Goal: Task Accomplishment & Management: Complete application form

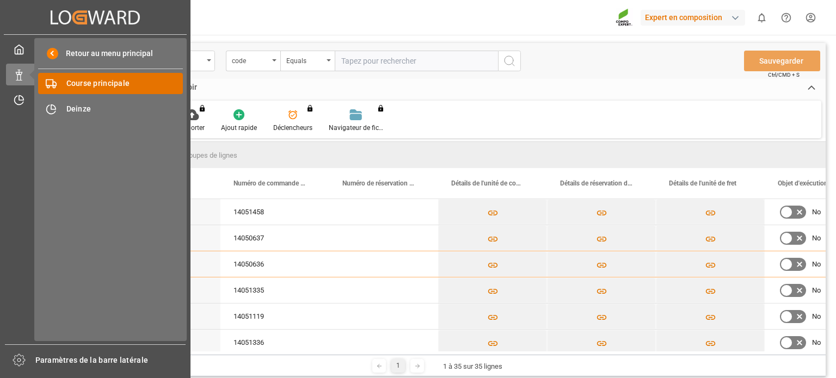
click at [93, 82] on font "Course principale" at bounding box center [98, 83] width 64 height 9
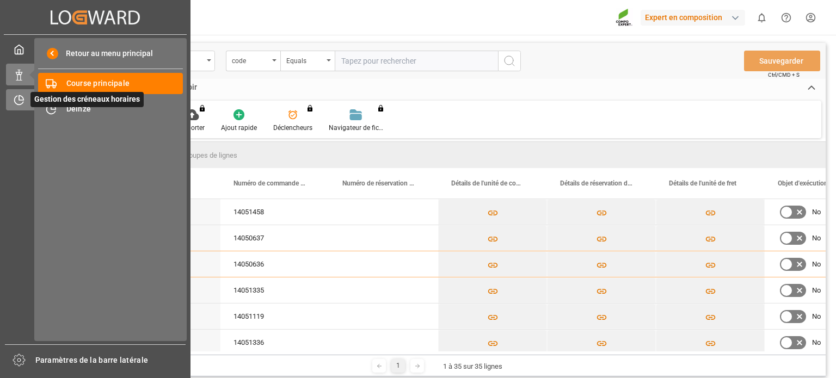
click at [19, 100] on icon at bounding box center [19, 100] width 11 height 11
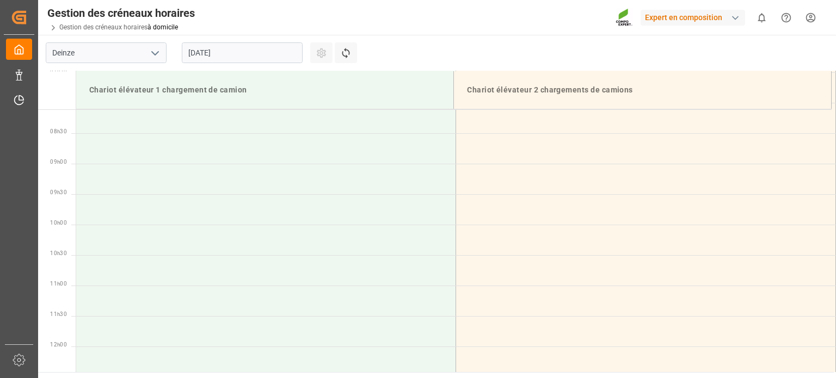
scroll to position [542, 0]
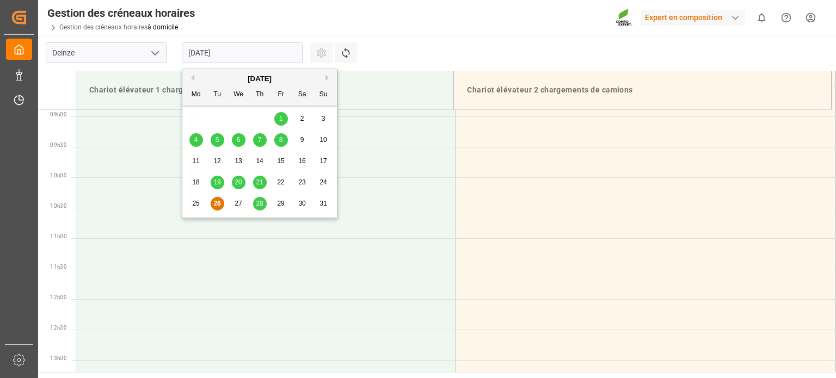
click at [277, 53] on input "[DATE]" at bounding box center [242, 52] width 121 height 21
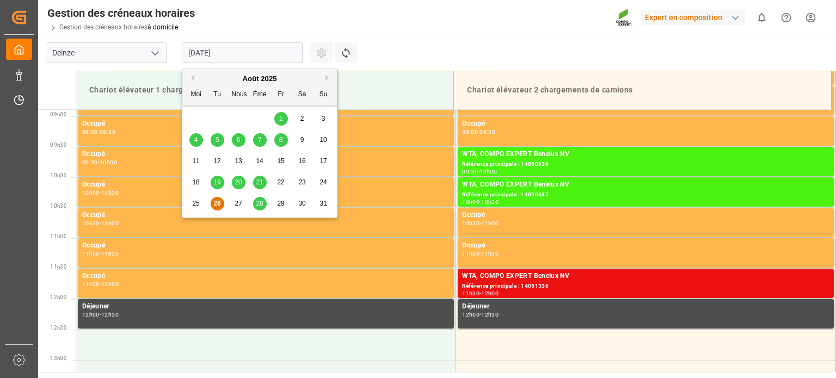
click at [239, 204] on font "27" at bounding box center [238, 204] width 7 height 8
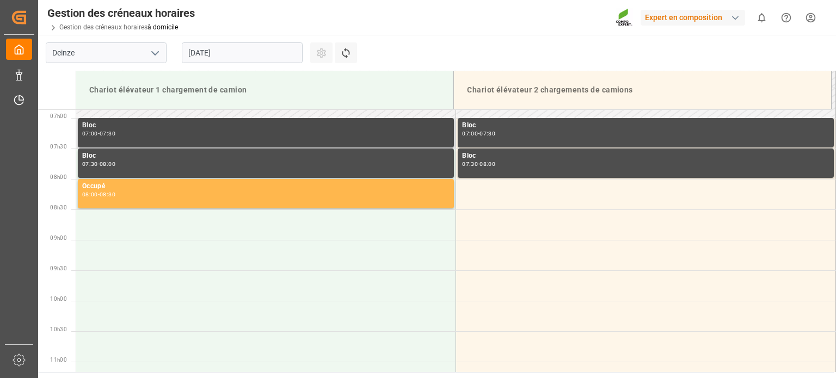
scroll to position [435, 0]
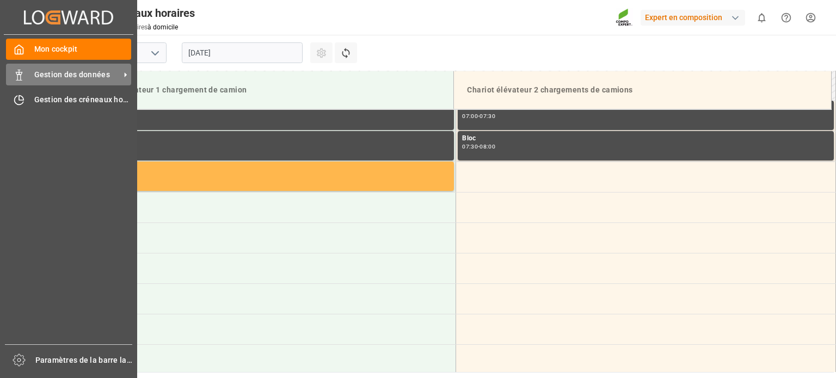
click at [39, 72] on font "Gestion des données" at bounding box center [72, 74] width 76 height 9
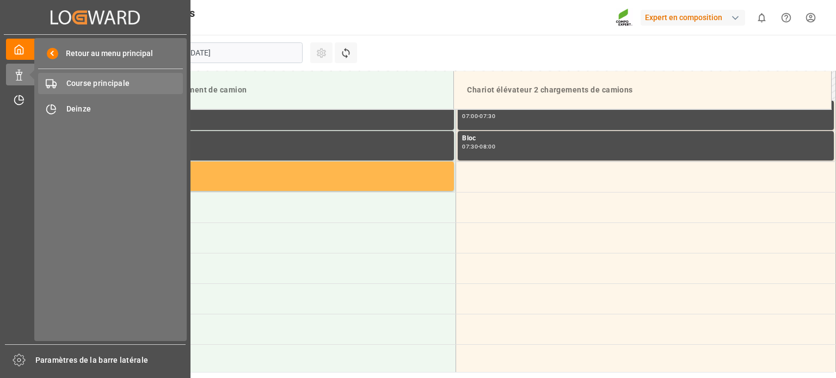
click at [102, 82] on font "Course principale" at bounding box center [98, 83] width 64 height 9
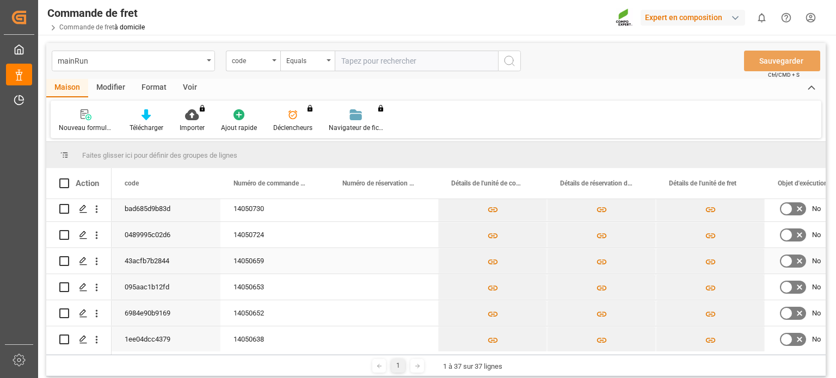
scroll to position [272, 0]
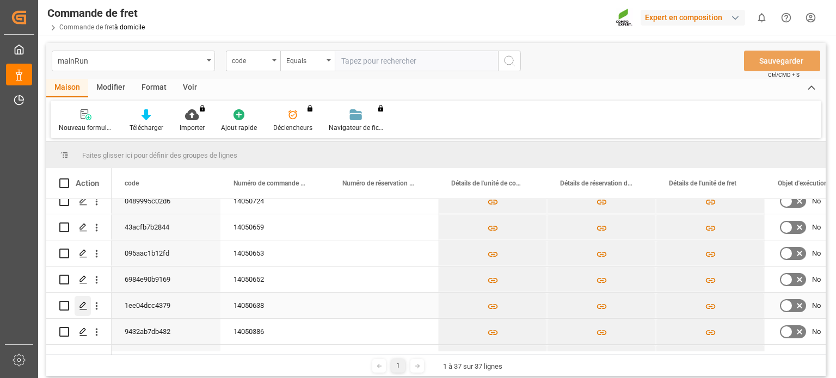
click at [83, 311] on div "Appuyez sur ESPACE pour sélectionner cette ligne." at bounding box center [83, 306] width 16 height 20
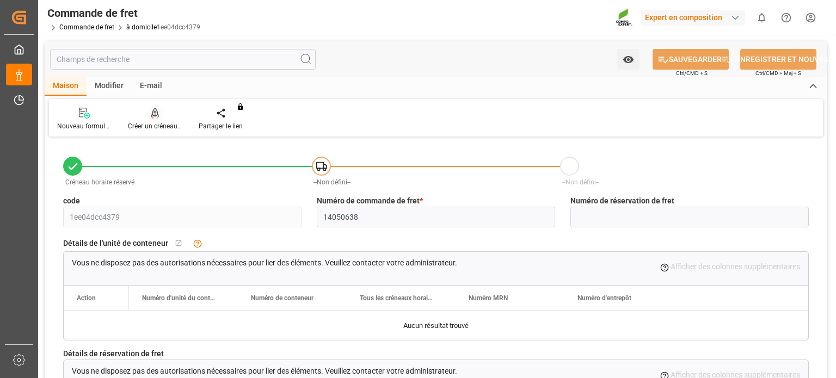
click at [162, 124] on font "Créer un créneau horaire" at bounding box center [164, 126] width 72 height 8
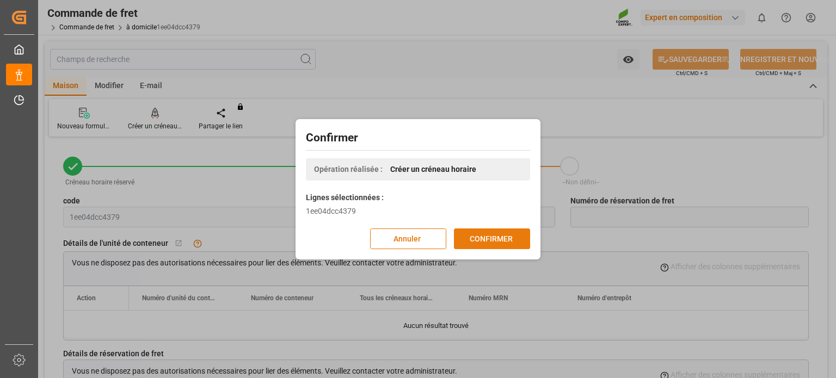
click at [508, 241] on font "CONFIRMER" at bounding box center [491, 238] width 43 height 9
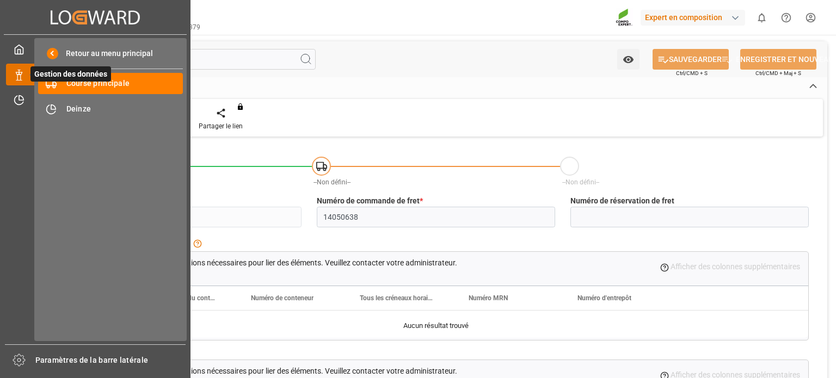
click at [20, 77] on icon at bounding box center [19, 75] width 11 height 11
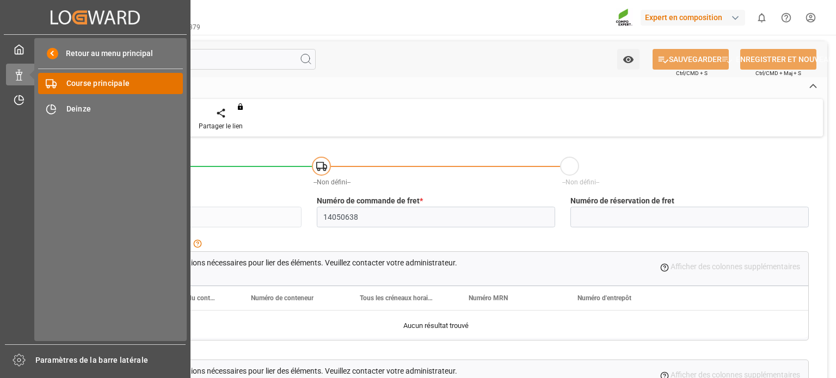
click at [63, 88] on div "Course principale Course principale" at bounding box center [110, 83] width 145 height 21
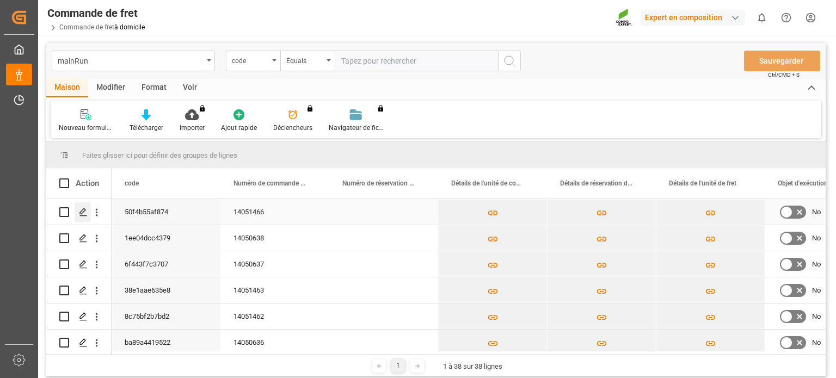
click at [82, 212] on icon "Appuyez sur ESPACE pour sélectionner cette ligne." at bounding box center [83, 212] width 9 height 9
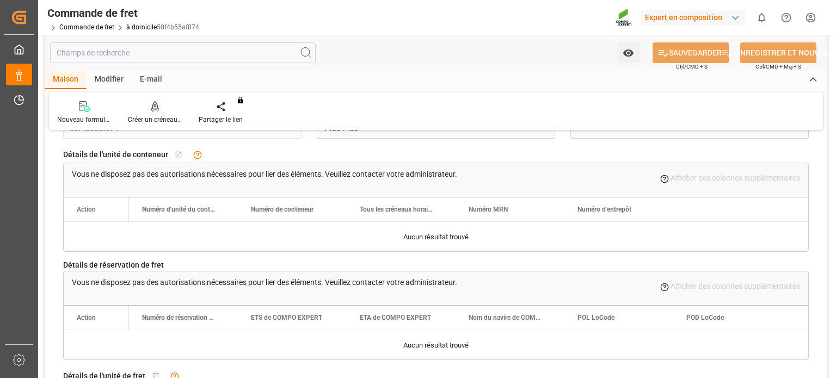
click at [144, 116] on font "Créer un créneau horaire" at bounding box center [164, 120] width 72 height 8
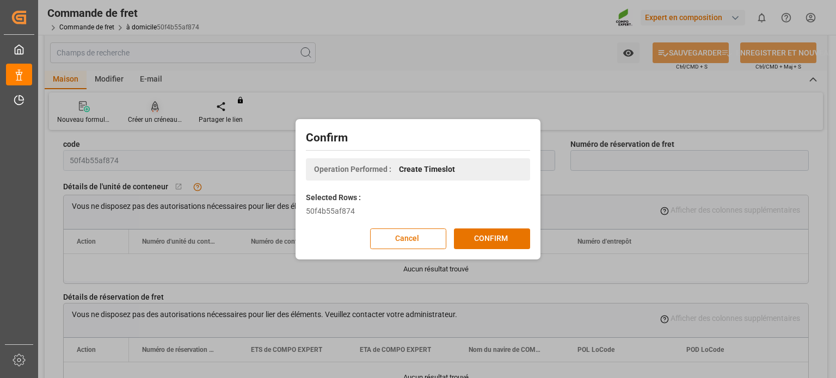
scroll to position [54, 0]
click at [500, 240] on font "CONFIRMER" at bounding box center [491, 238] width 43 height 9
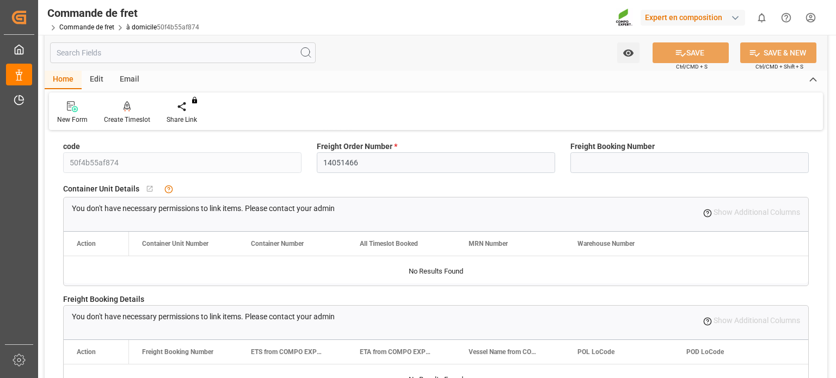
scroll to position [56, 0]
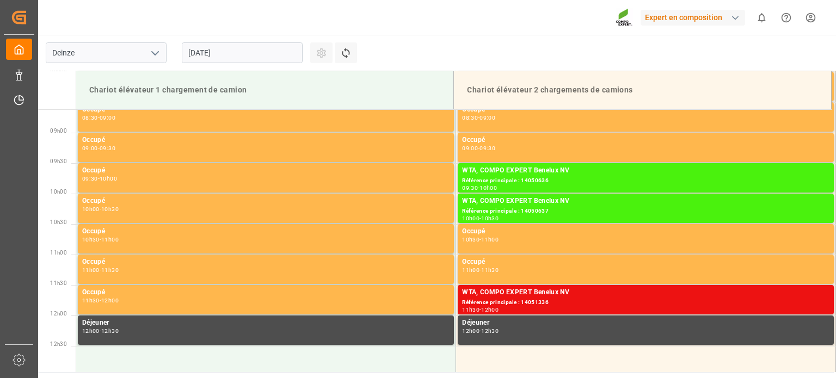
scroll to position [542, 0]
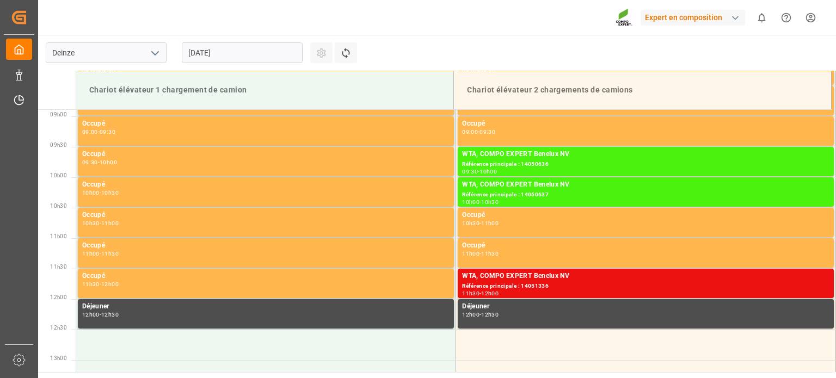
click at [250, 52] on input "[DATE]" at bounding box center [242, 52] width 121 height 21
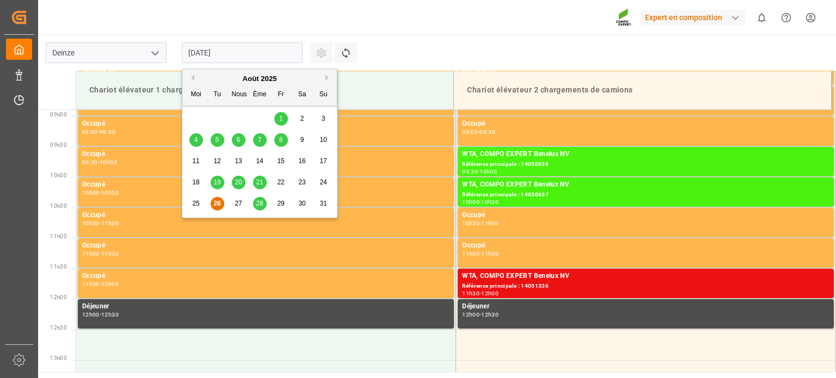
click at [238, 203] on font "27" at bounding box center [238, 204] width 7 height 8
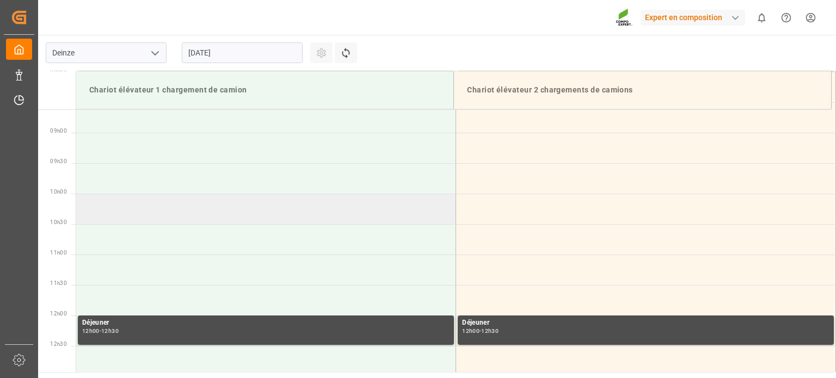
scroll to position [320, 0]
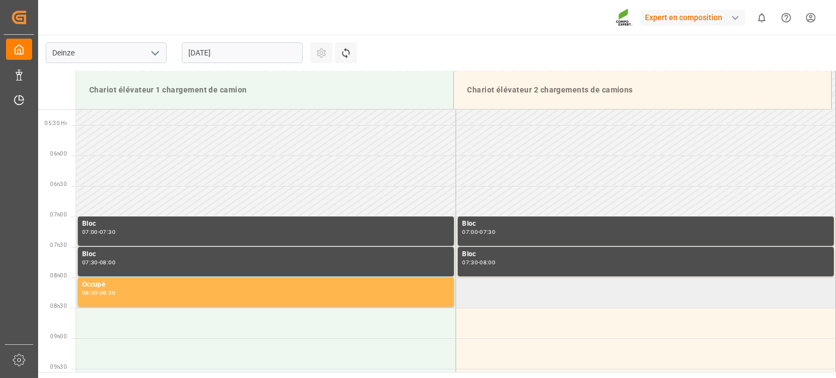
click at [495, 291] on td at bounding box center [646, 293] width 380 height 30
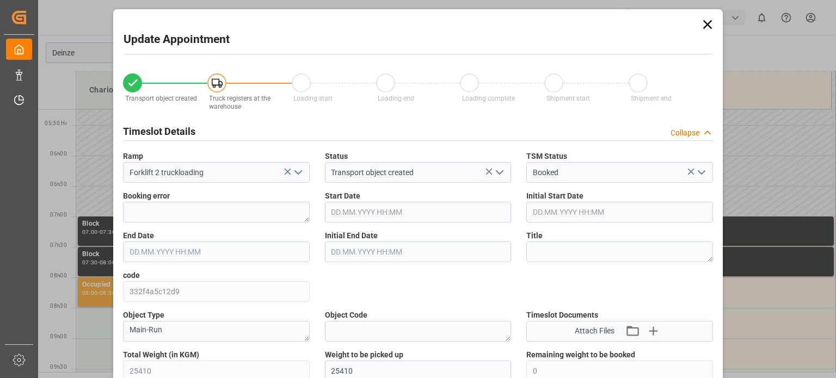
type input "25410"
type input "0"
type input "42"
type input "27.08.2025 08:00"
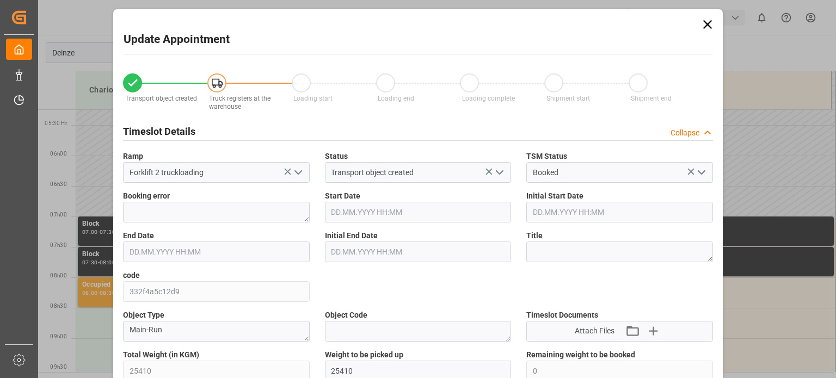
type input "27.08.2025 08:30"
type input "08.08.2025 11:07"
type input "26.08.2025 07:56"
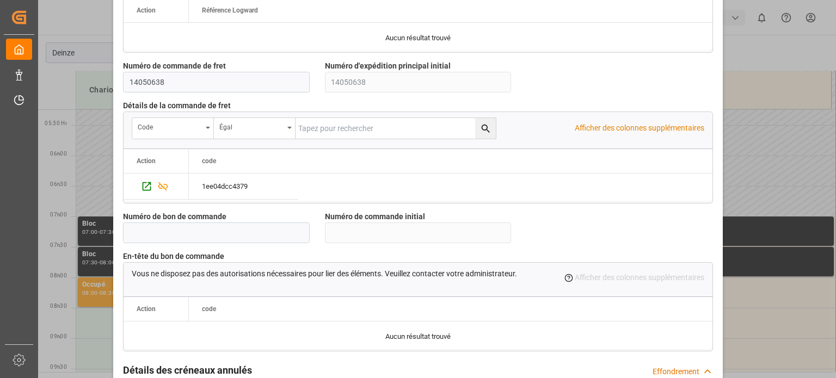
scroll to position [1054, 0]
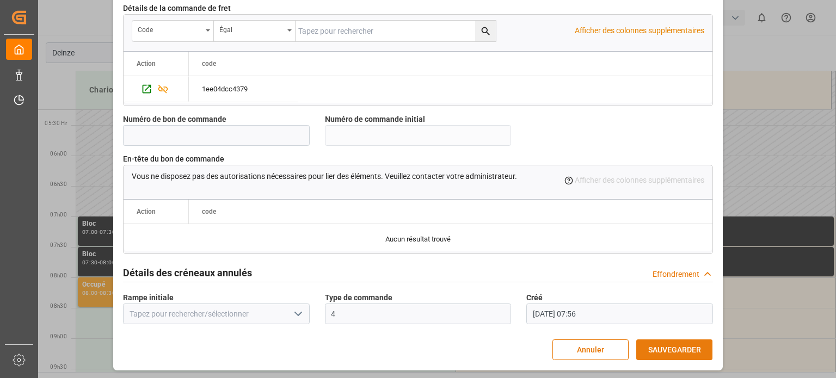
click at [651, 344] on font "SAUVEGARDER" at bounding box center [674, 350] width 53 height 12
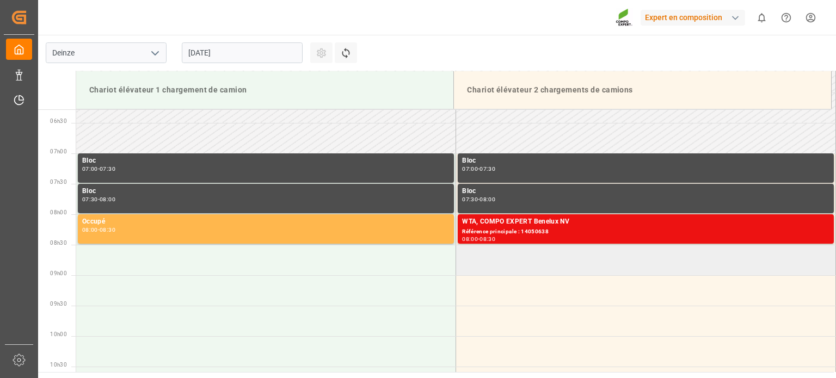
scroll to position [365, 0]
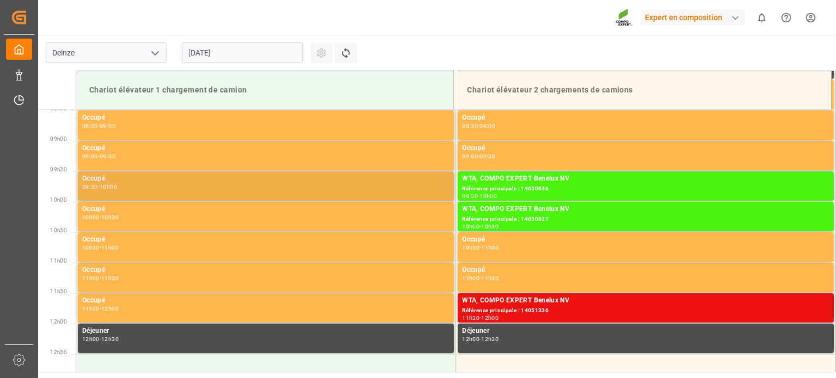
scroll to position [542, 0]
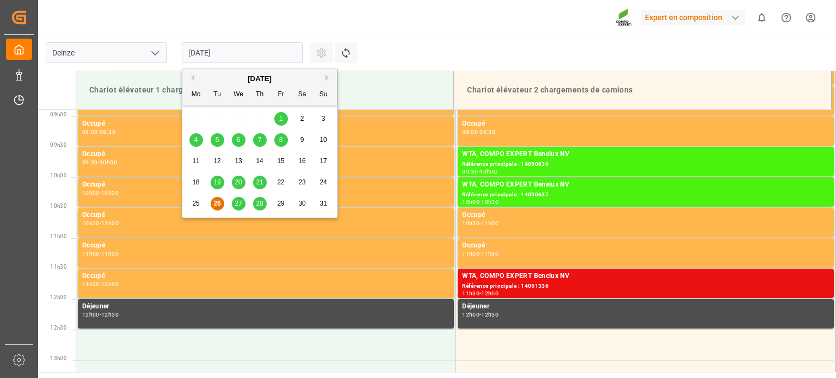
click at [222, 47] on input "[DATE]" at bounding box center [242, 52] width 121 height 21
click at [240, 206] on font "27" at bounding box center [238, 204] width 7 height 8
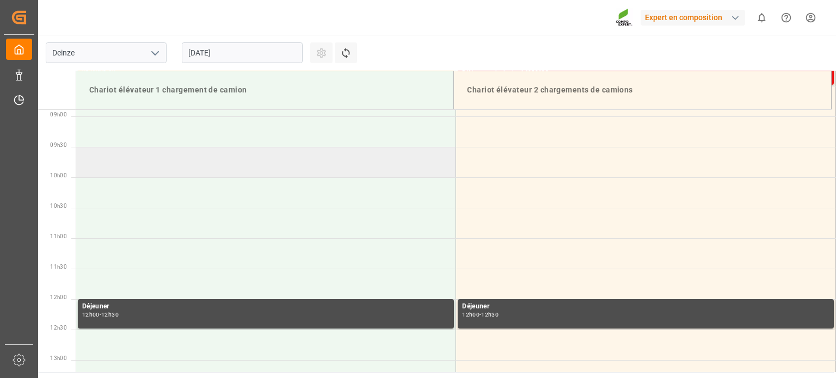
click at [215, 168] on td at bounding box center [266, 162] width 380 height 30
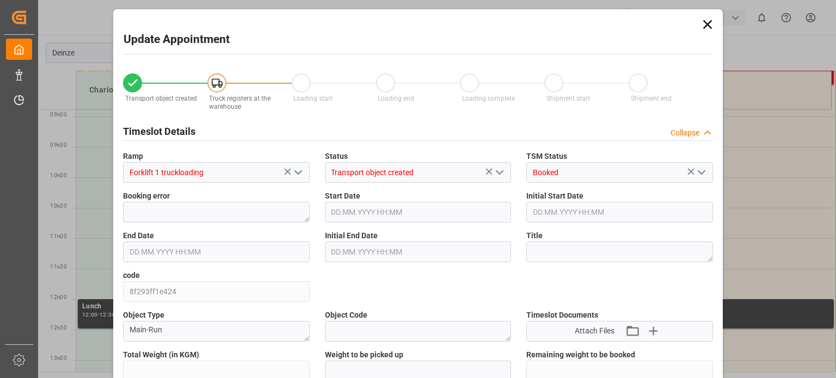
type input "24665.6"
type input "0"
type input "24"
type input "[DATE] 09:30"
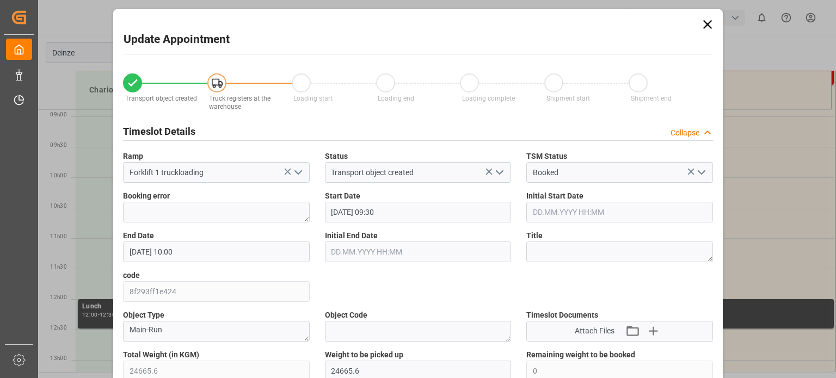
type input "[DATE] 10:00"
type input "[DATE] 10:07"
type input "[DATE] 08:21"
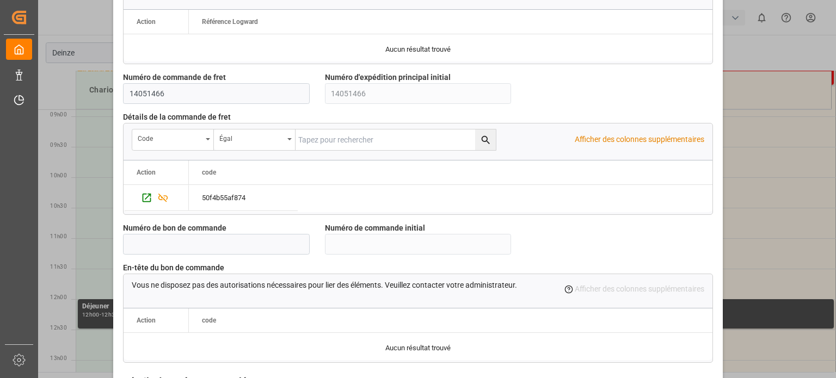
scroll to position [1054, 0]
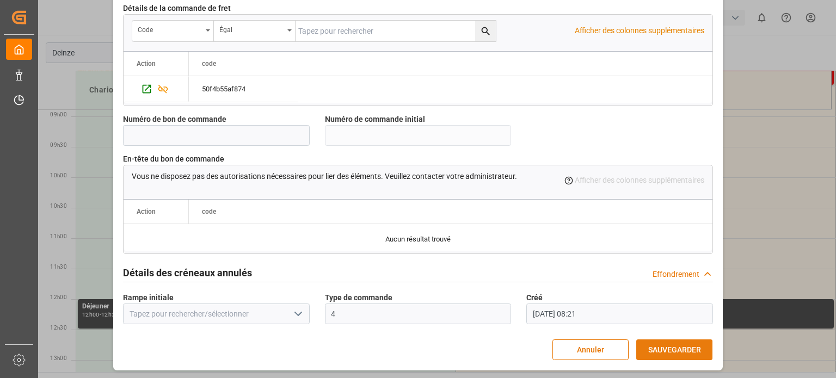
click at [676, 348] on font "SAUVEGARDER" at bounding box center [674, 350] width 53 height 9
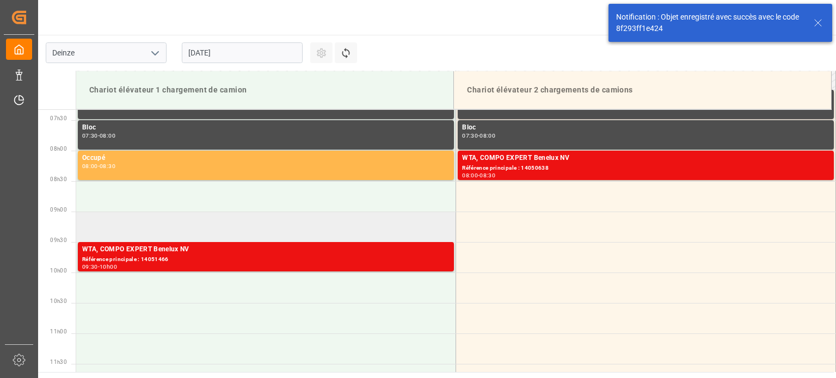
scroll to position [481, 0]
